Goal: Navigation & Orientation: Understand site structure

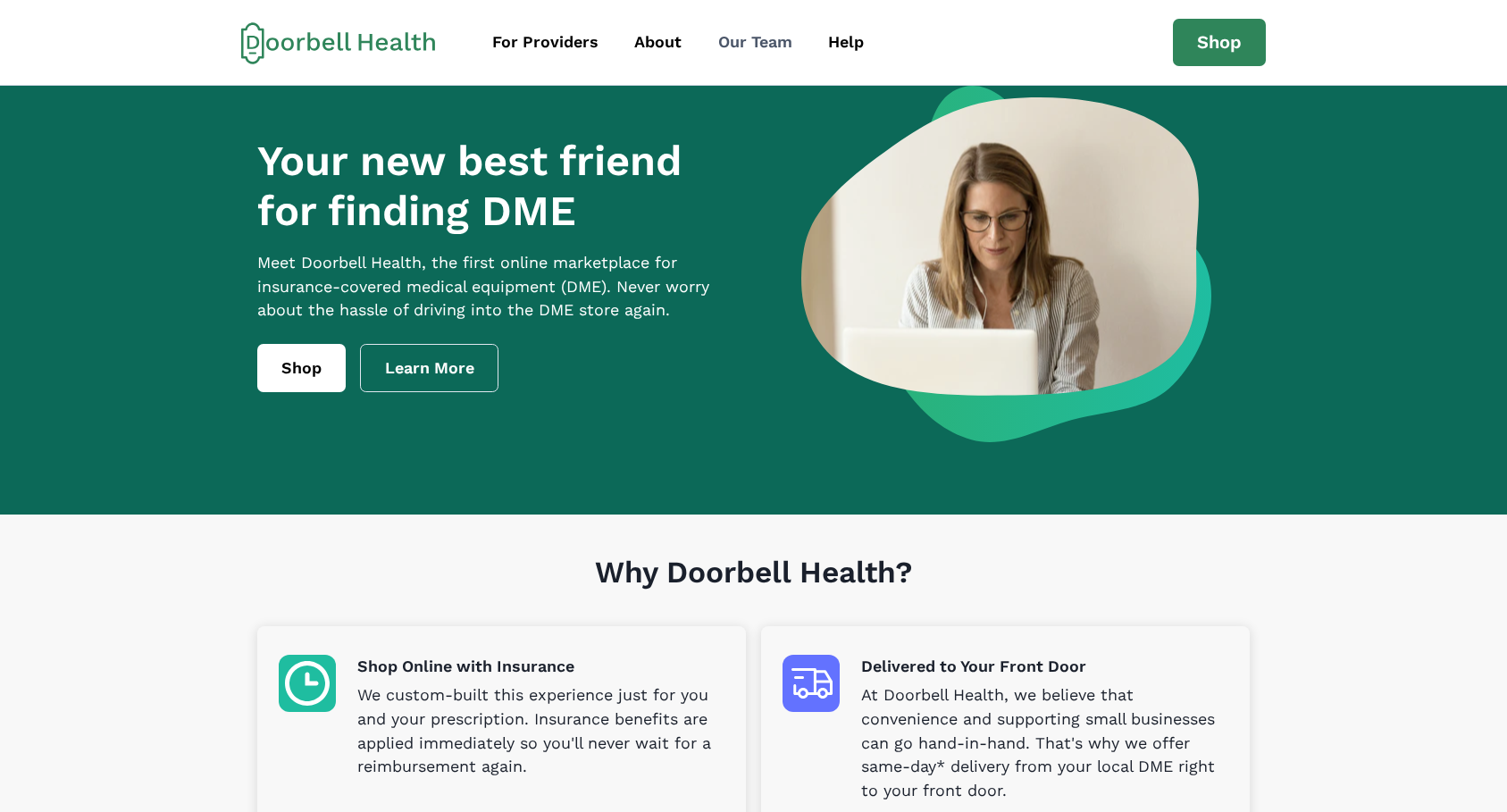
click at [778, 33] on div "Our Team" at bounding box center [755, 43] width 74 height 24
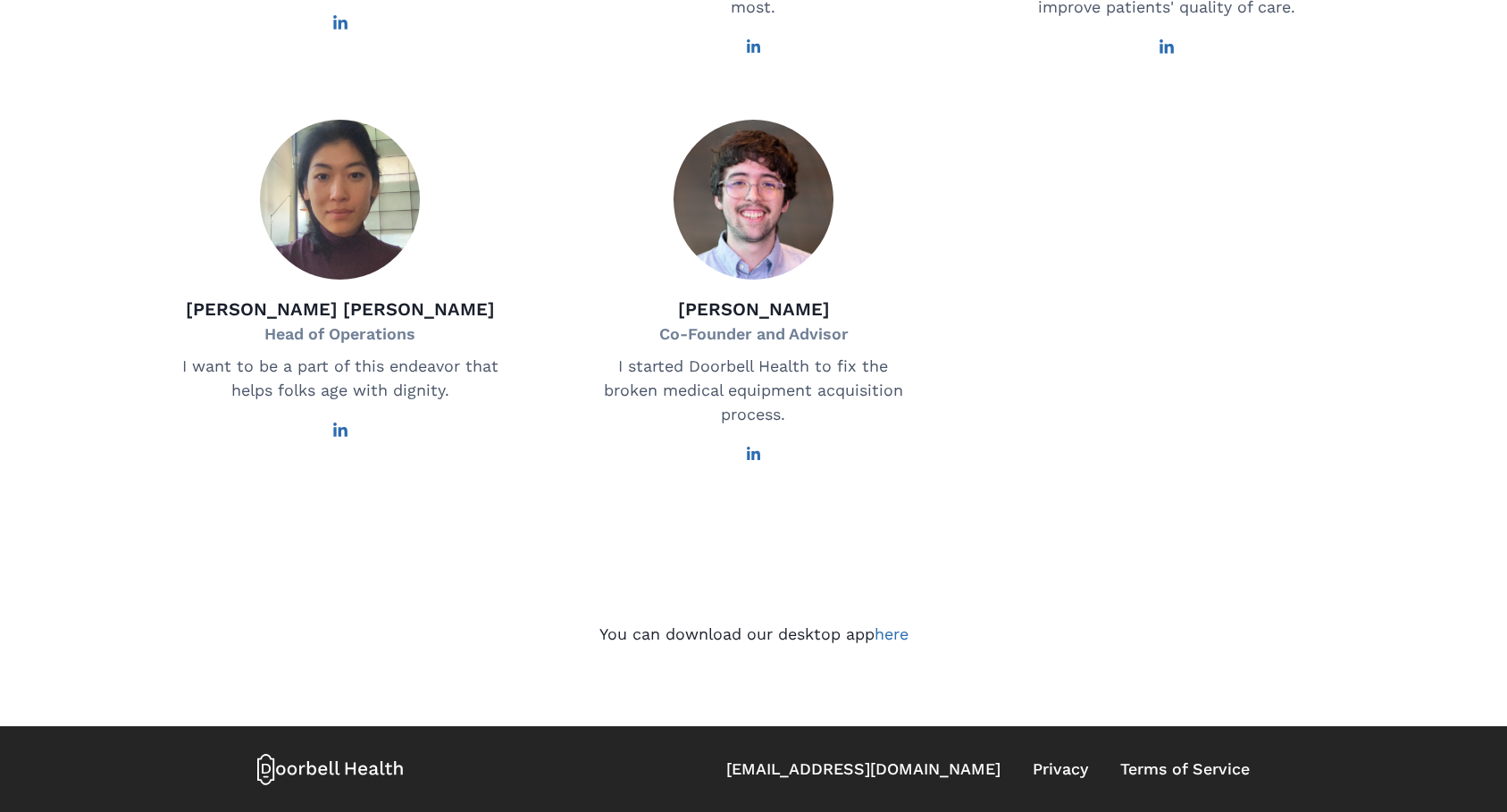
scroll to position [1189, 0]
click at [301, 775] on icon at bounding box center [302, 770] width 7 height 10
click at [288, 771] on icon at bounding box center [292, 770] width 9 height 10
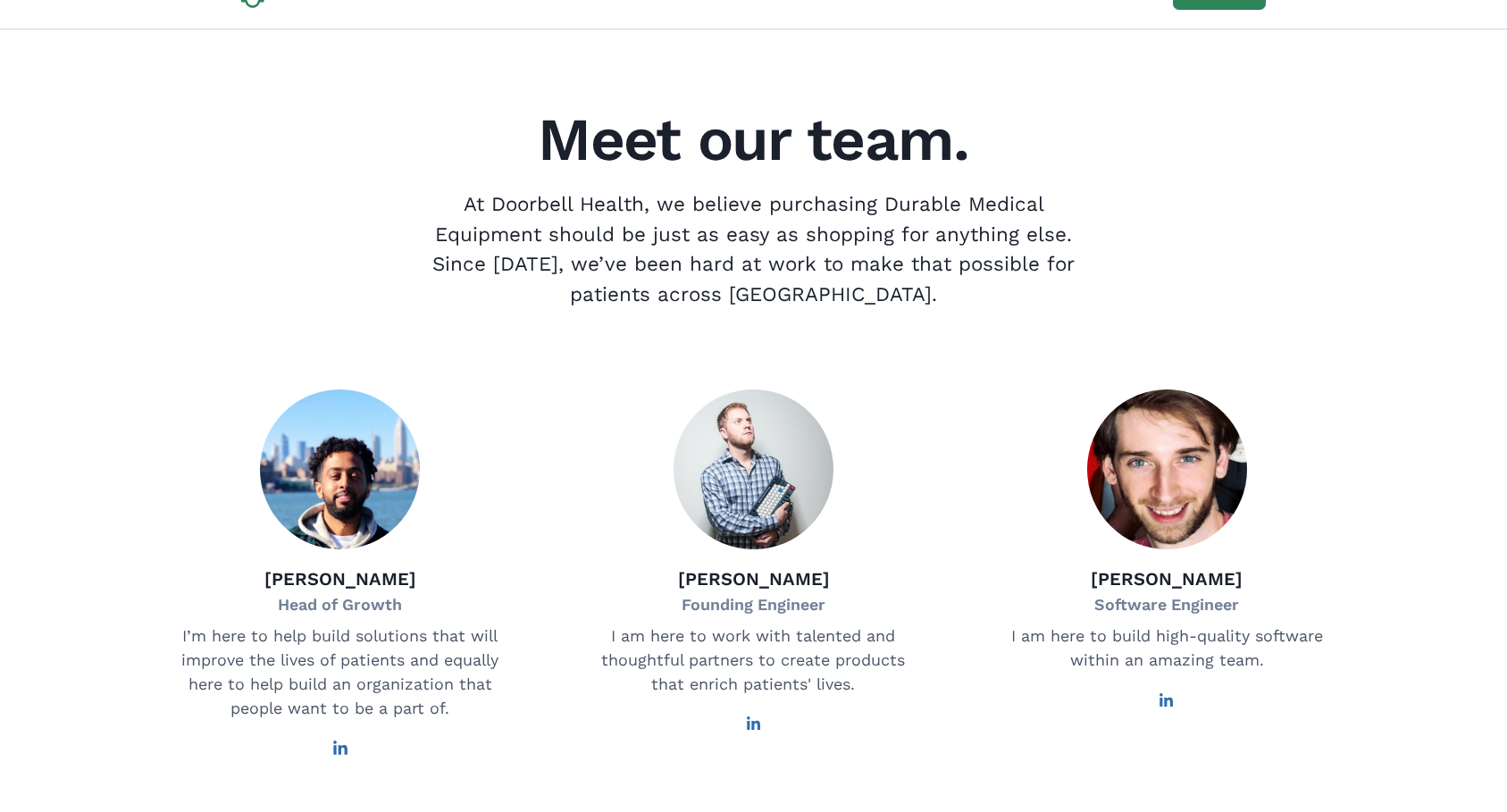
scroll to position [0, 0]
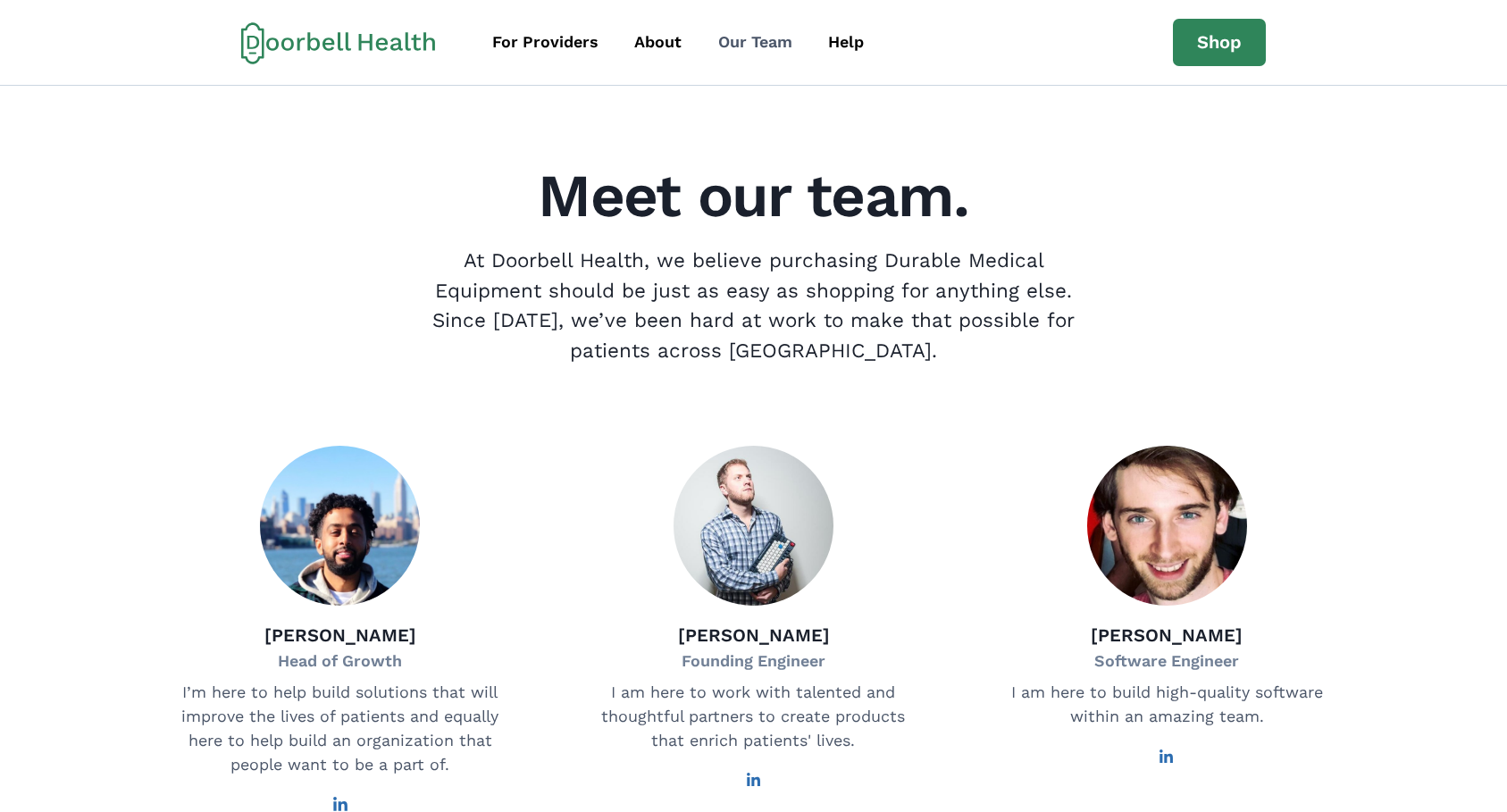
click at [738, 44] on div "Our Team" at bounding box center [755, 43] width 74 height 24
click at [864, 39] on link "Help" at bounding box center [846, 42] width 68 height 40
click at [665, 31] on div "About" at bounding box center [658, 43] width 47 height 24
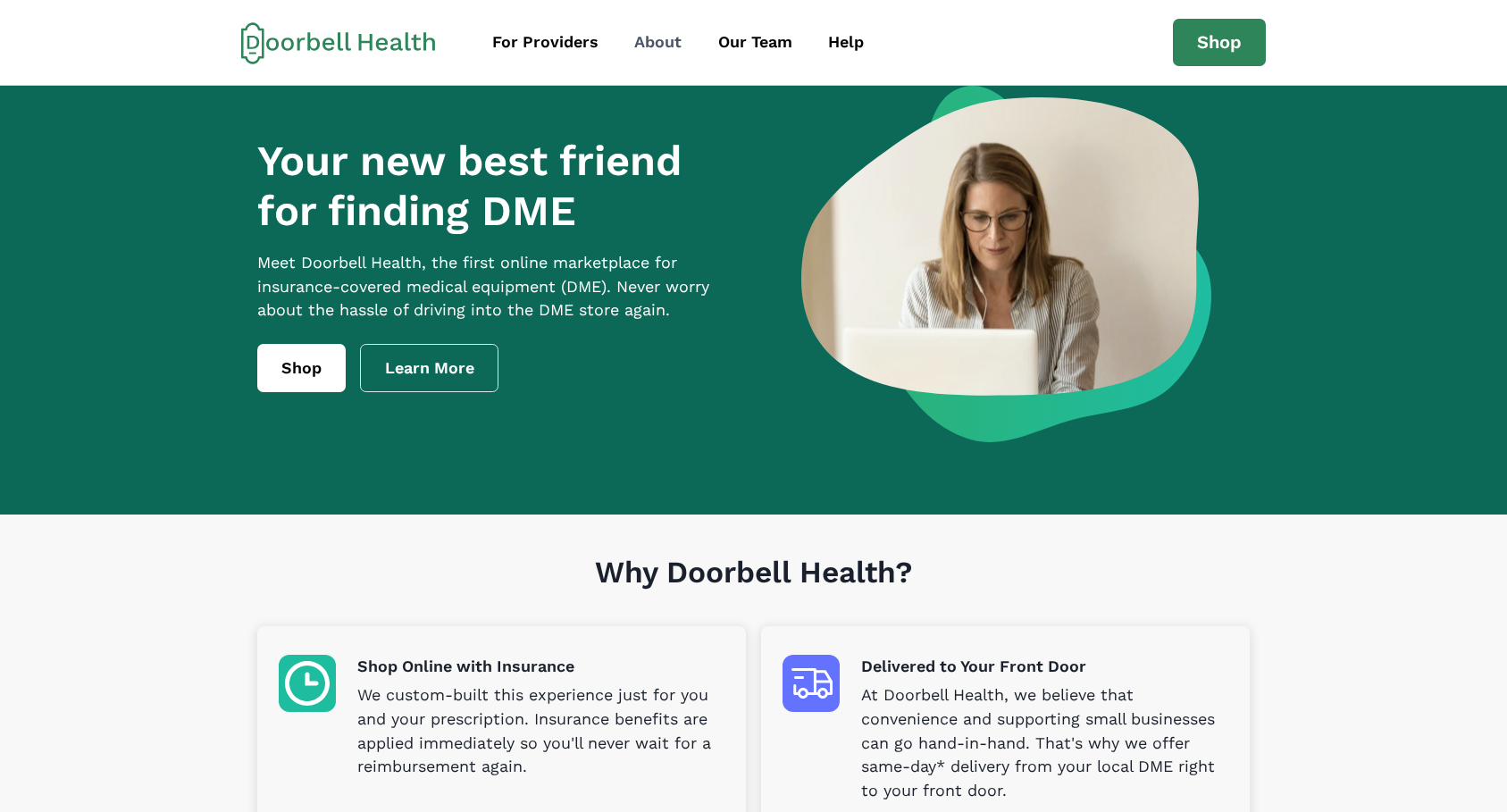
click at [660, 42] on div "About" at bounding box center [658, 43] width 47 height 24
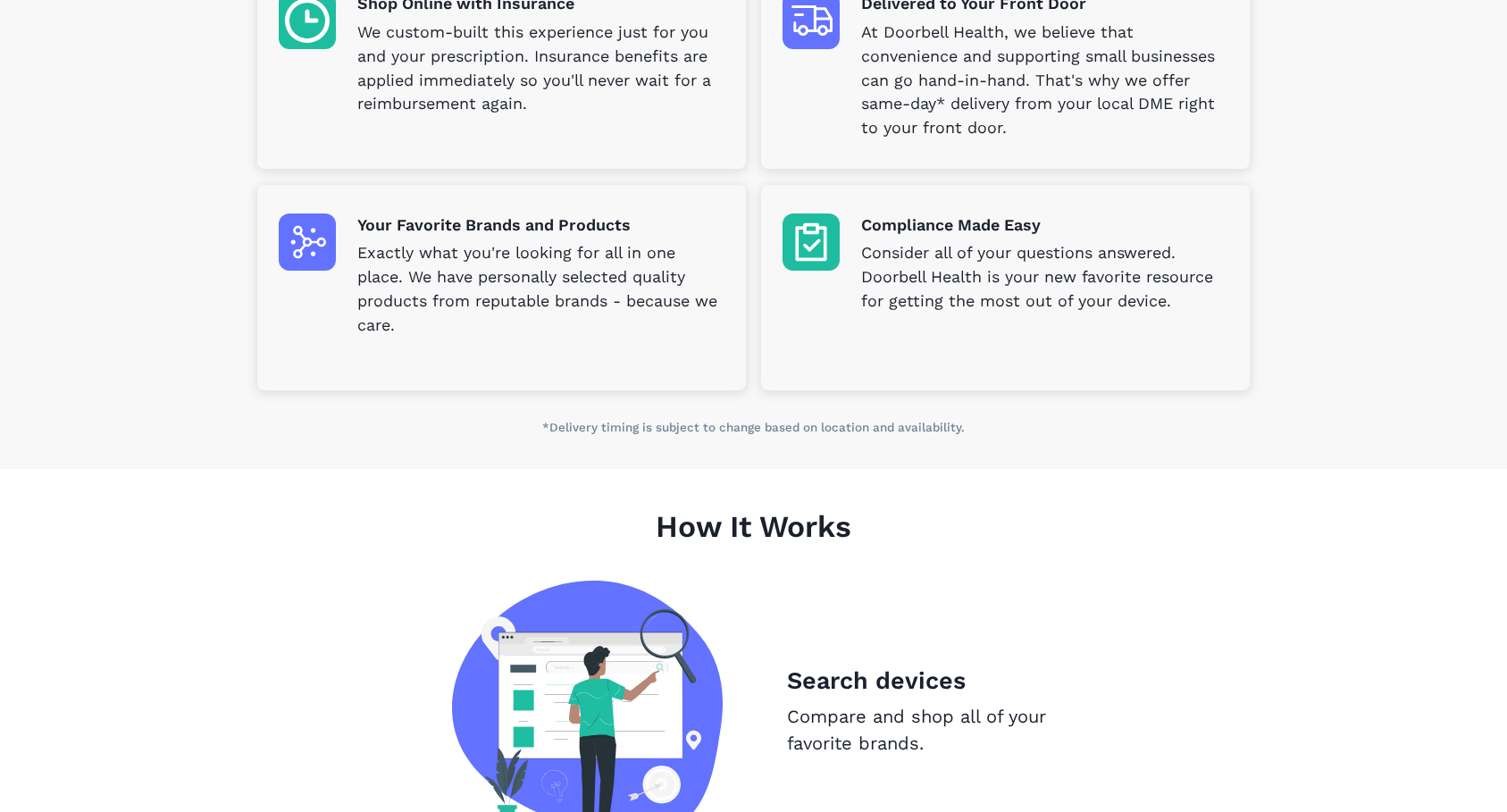
scroll to position [505, 0]
